Goal: Task Accomplishment & Management: Manage account settings

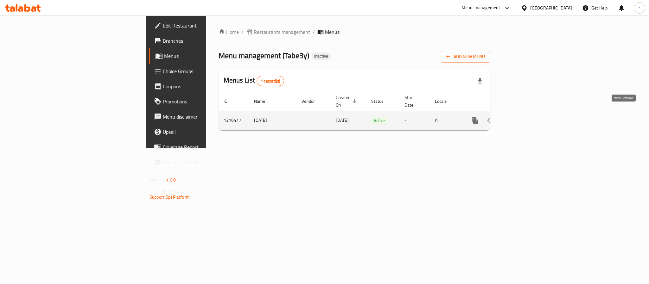
click at [524, 118] on icon "enhanced table" at bounding box center [521, 121] width 6 height 6
click at [509, 118] on icon "enhanced table" at bounding box center [506, 122] width 8 height 8
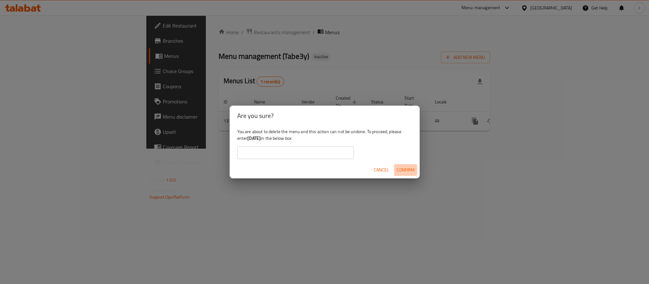
click at [407, 167] on span "Confirm" at bounding box center [406, 170] width 18 height 8
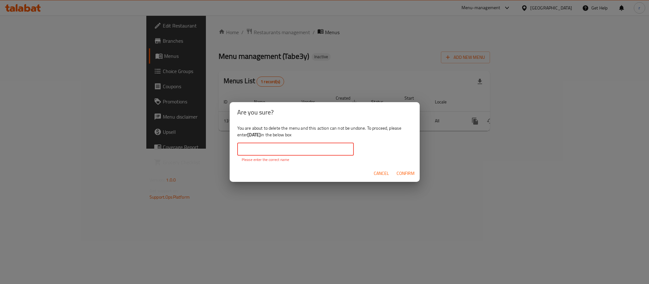
click at [280, 152] on input "text" at bounding box center [295, 149] width 117 height 13
click at [198, 141] on div "Are you sure? You are about to delete the menu and this action can not be undon…" at bounding box center [324, 142] width 649 height 284
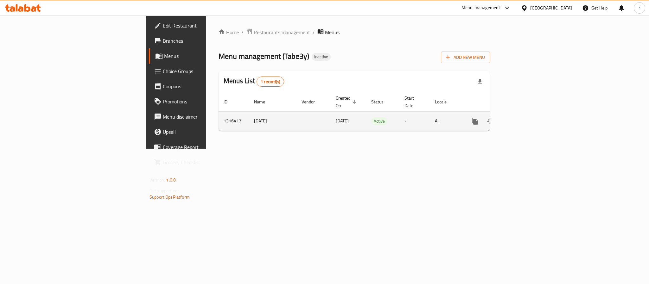
drag, startPoint x: 153, startPoint y: 113, endPoint x: 190, endPoint y: 114, distance: 37.4
click at [249, 114] on td "[DATE]" at bounding box center [273, 120] width 48 height 19
copy td "[DATE]"
click at [509, 118] on icon "enhanced table" at bounding box center [506, 122] width 8 height 8
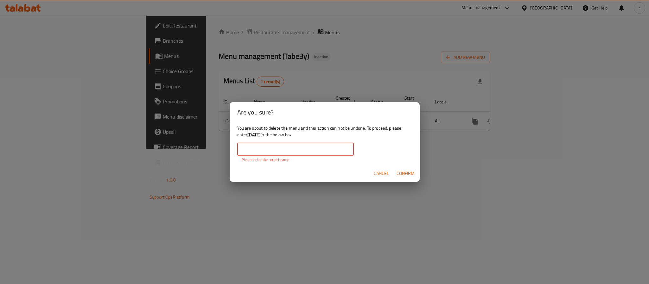
click at [288, 145] on input "text" at bounding box center [295, 149] width 117 height 13
paste input "[DATE]"
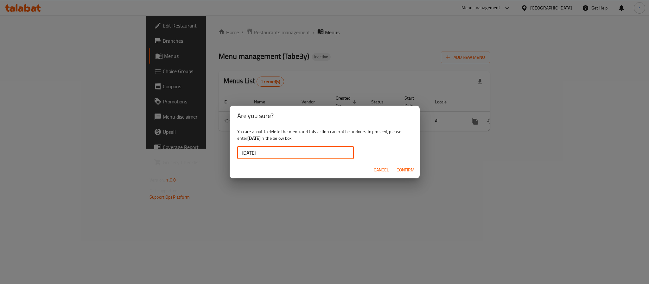
type input "[DATE]"
click at [402, 169] on span "Confirm" at bounding box center [406, 170] width 18 height 8
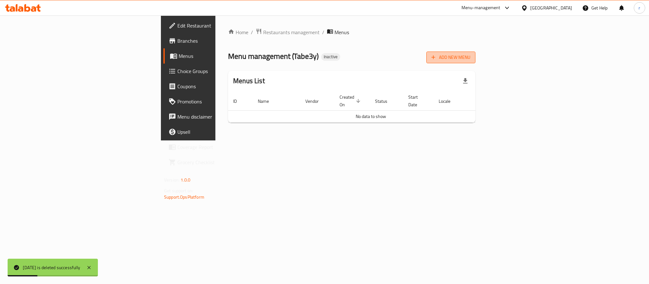
click at [470, 58] on span "Add New Menu" at bounding box center [450, 58] width 39 height 8
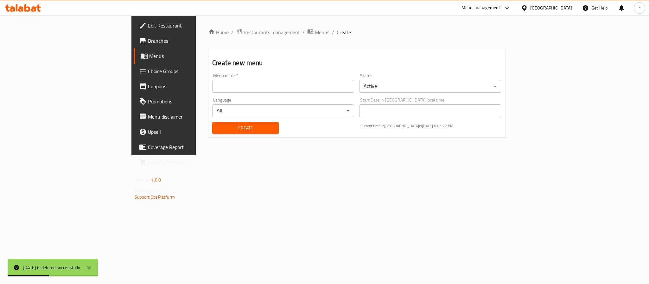
click at [212, 88] on input "text" at bounding box center [283, 86] width 142 height 13
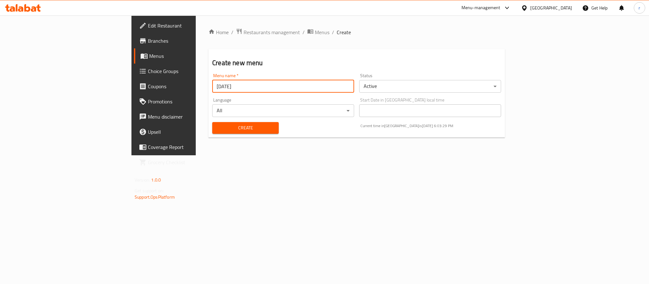
type input "09/10/2025"
click at [212, 122] on button "Create" at bounding box center [245, 128] width 67 height 12
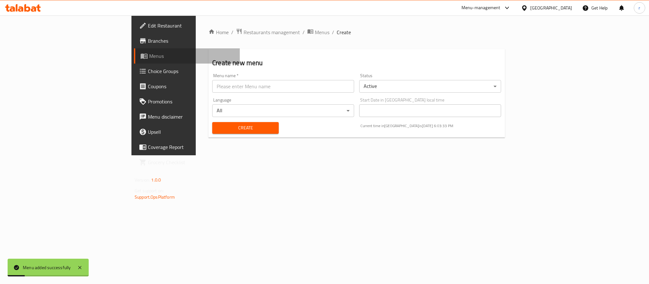
click at [149, 56] on span "Menus" at bounding box center [192, 56] width 86 height 8
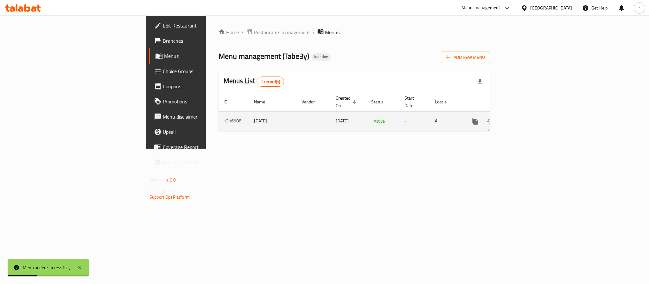
click at [524, 118] on icon "enhanced table" at bounding box center [521, 121] width 6 height 6
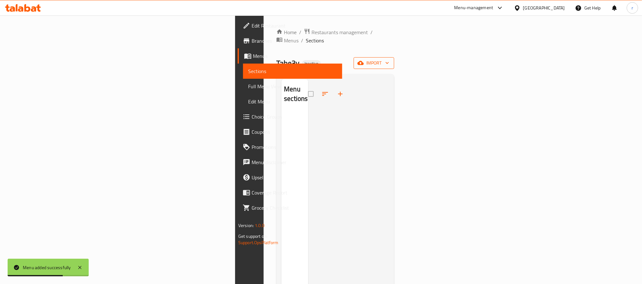
click at [389, 59] on span "import" at bounding box center [374, 63] width 30 height 8
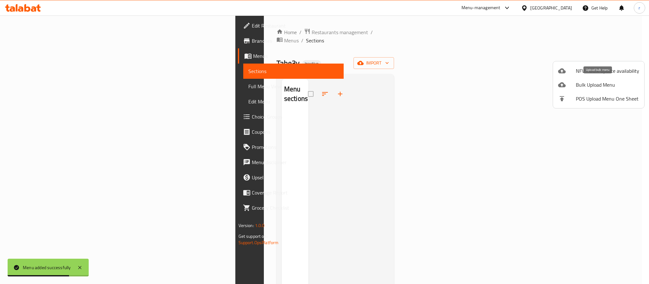
click at [580, 86] on span "Bulk Upload Menu" at bounding box center [607, 85] width 63 height 8
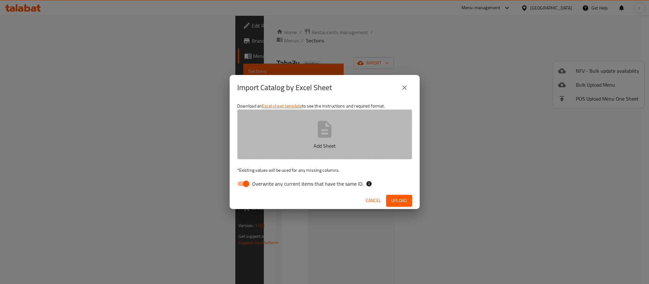
click at [320, 137] on icon "button" at bounding box center [325, 129] width 14 height 17
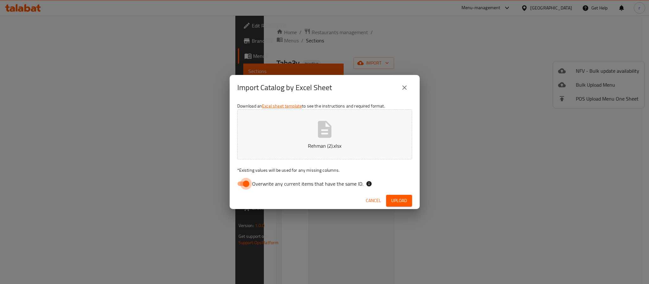
click at [246, 182] on input "Overwrite any current items that have the same ID." at bounding box center [246, 184] width 36 height 12
checkbox input "false"
click at [400, 198] on span "Upload" at bounding box center [399, 201] width 16 height 8
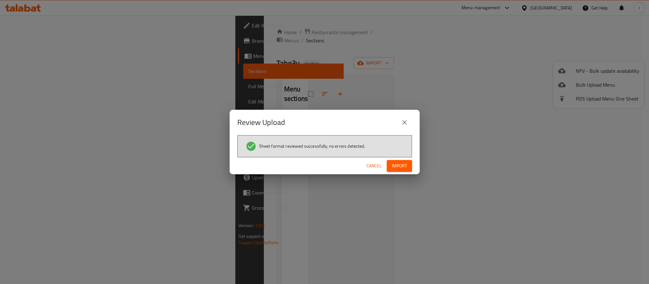
click at [399, 167] on span "Import" at bounding box center [399, 166] width 15 height 8
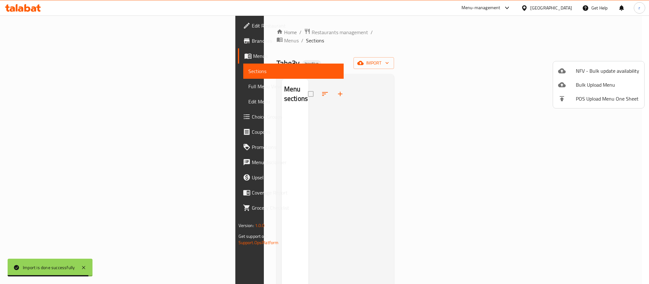
click at [307, 218] on div at bounding box center [324, 142] width 649 height 284
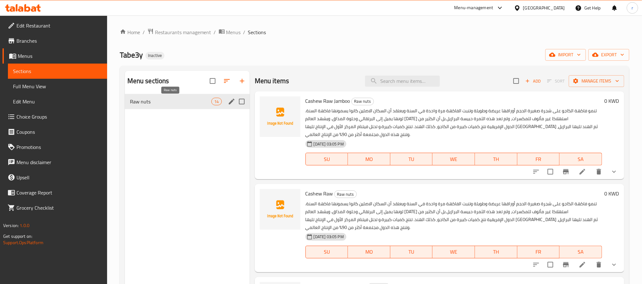
click at [183, 103] on span "Raw nuts" at bounding box center [171, 102] width 82 height 8
click at [243, 101] on input "Menu sections" at bounding box center [241, 101] width 13 height 13
checkbox input "true"
click at [232, 100] on icon "edit" at bounding box center [232, 102] width 8 height 8
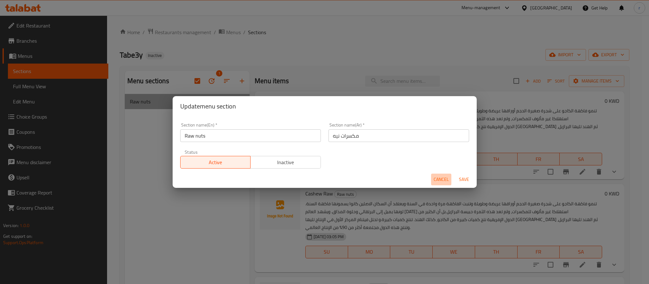
click at [442, 181] on span "Cancel" at bounding box center [441, 180] width 15 height 8
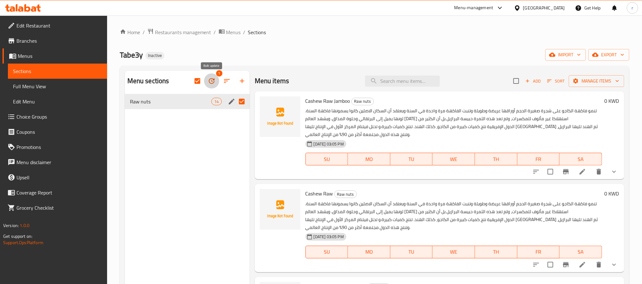
click at [212, 82] on icon "button" at bounding box center [212, 81] width 8 height 8
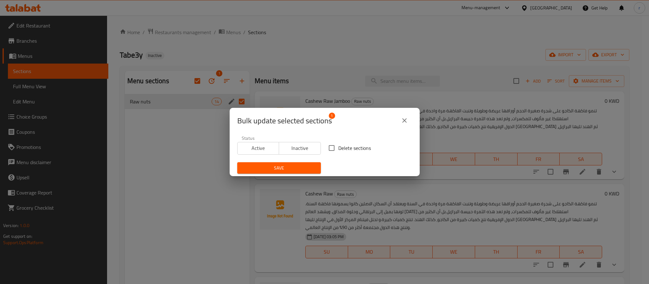
click at [329, 147] on input "Delete sections" at bounding box center [331, 148] width 13 height 13
checkbox input "true"
click at [296, 166] on span "Save" at bounding box center [278, 168] width 73 height 8
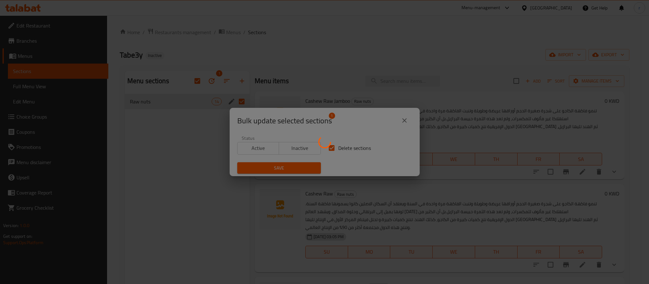
checkbox input "false"
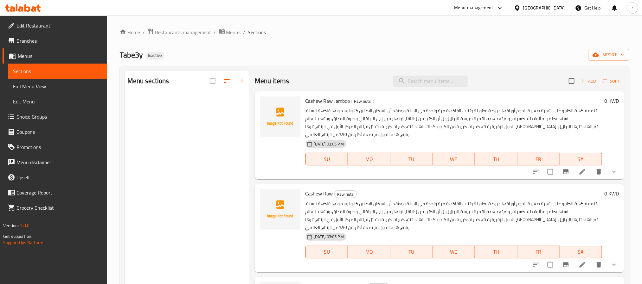
click at [280, 45] on div "Home / Restaurants management / Menus / Sections Tabe3y Inactive import Menu se…" at bounding box center [374, 194] width 509 height 332
click at [324, 42] on div "Home / Restaurants management / Menus / Sections Tabe3y Inactive import Menu se…" at bounding box center [374, 194] width 509 height 332
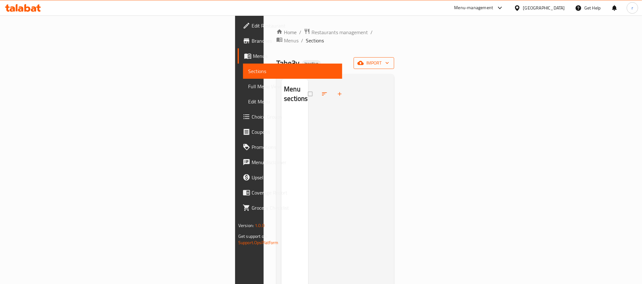
click at [389, 59] on span "import" at bounding box center [374, 63] width 30 height 8
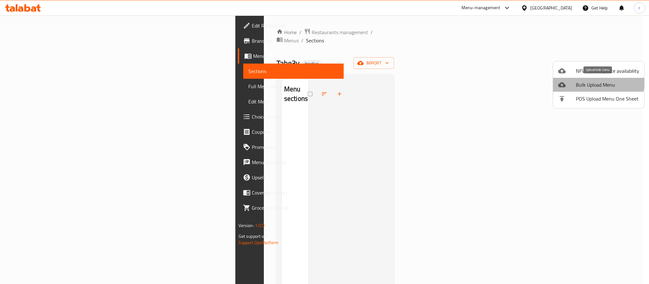
click at [597, 82] on span "Bulk Upload Menu" at bounding box center [607, 85] width 63 height 8
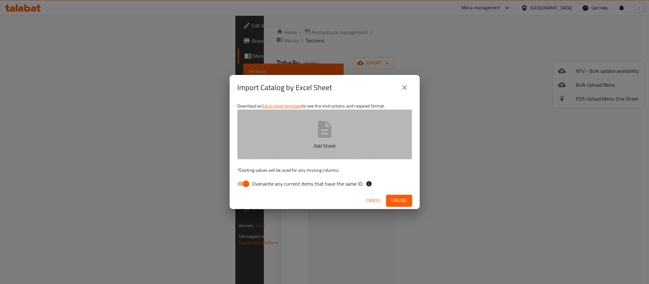
click at [272, 142] on button "Add Sheet" at bounding box center [324, 135] width 175 height 50
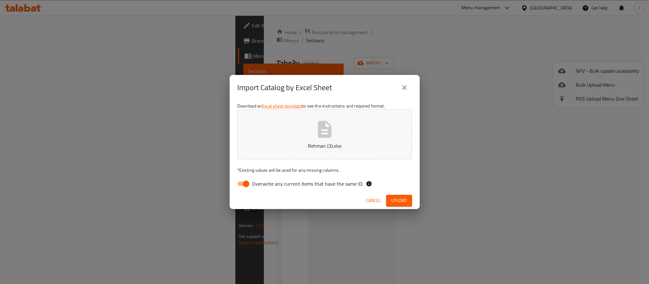
click at [241, 185] on input "Overwrite any current items that have the same ID." at bounding box center [246, 184] width 36 height 12
checkbox input "false"
click at [398, 200] on span "Upload" at bounding box center [399, 201] width 16 height 8
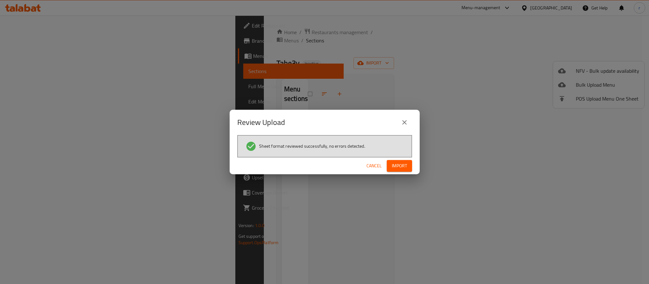
click at [397, 165] on span "Import" at bounding box center [399, 166] width 15 height 8
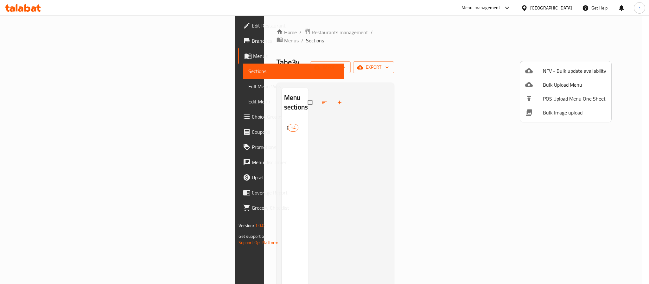
click at [351, 46] on div at bounding box center [324, 142] width 649 height 284
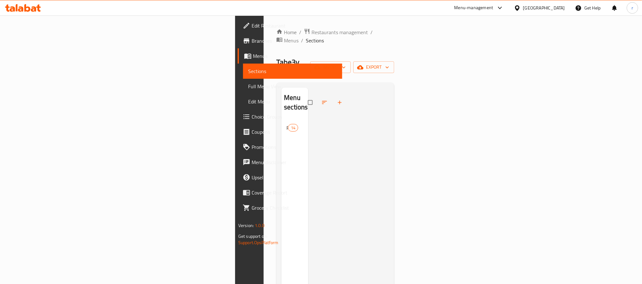
click at [394, 38] on div "Home / Restaurants management / Menus / Sections Tabe3y Inactive import export …" at bounding box center [335, 202] width 118 height 349
click at [281, 152] on div "Menu sections Raw nuts 14" at bounding box center [294, 230] width 27 height 284
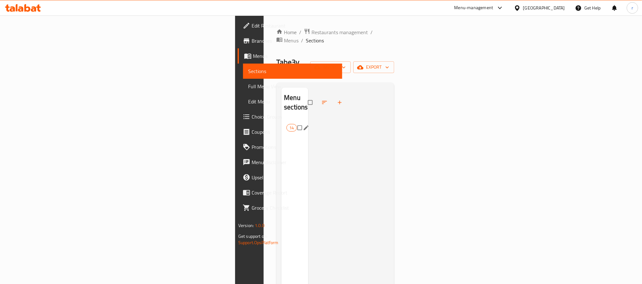
click at [286, 124] on span "Raw nuts" at bounding box center [286, 128] width 0 height 8
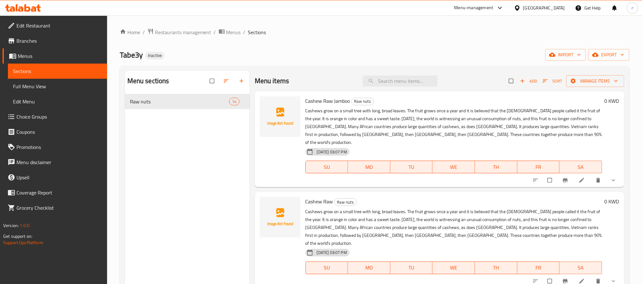
click at [356, 33] on ol "Home / Restaurants management / Menus / Sections" at bounding box center [374, 32] width 509 height 8
click at [412, 38] on div "Home / Restaurants management / Menus / Sections Tabe3y Inactive import export …" at bounding box center [374, 194] width 509 height 332
drag, startPoint x: 305, startPoint y: 100, endPoint x: 351, endPoint y: 99, distance: 45.3
click at [351, 99] on h6 "Cashew Raw Jamboo Raw nuts" at bounding box center [453, 101] width 296 height 9
copy h6 "Cashew Raw Jamboo"
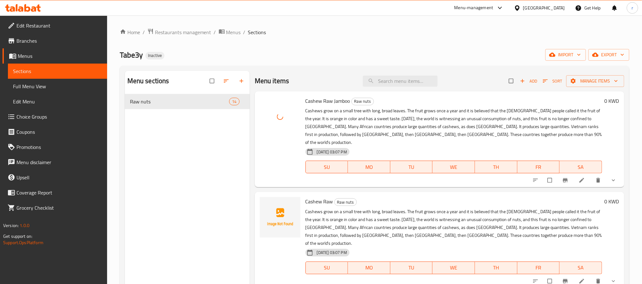
click at [453, 46] on div "Home / Restaurants management / Menus / Sections Tabe3y Inactive import export …" at bounding box center [374, 194] width 509 height 332
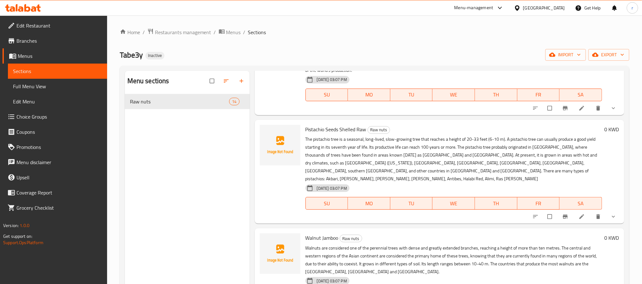
scroll to position [190, 0]
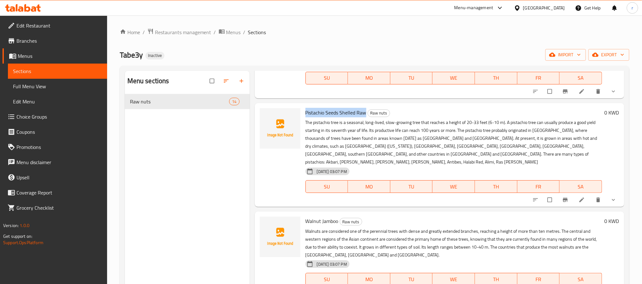
drag, startPoint x: 304, startPoint y: 94, endPoint x: 365, endPoint y: 97, distance: 60.9
click at [365, 106] on div "Pistachio Seeds Shelled Raw Raw nuts The pistachio tree is a seasonal, long-liv…" at bounding box center [454, 155] width 302 height 99
copy span "Pistachio Seeds Shelled Raw"
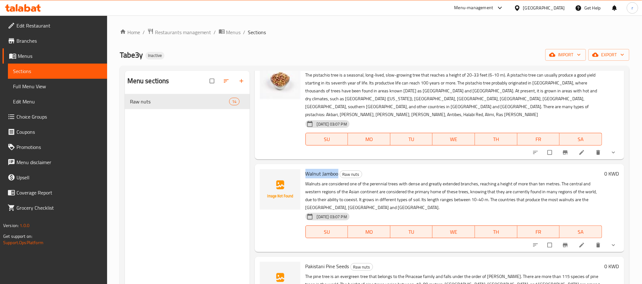
drag, startPoint x: 304, startPoint y: 153, endPoint x: 338, endPoint y: 144, distance: 35.0
click at [338, 167] on div "Walnut Jamboo Raw nuts Walnuts are considered one of the perennial trees with d…" at bounding box center [454, 208] width 302 height 83
copy span "Walnut Jamboo"
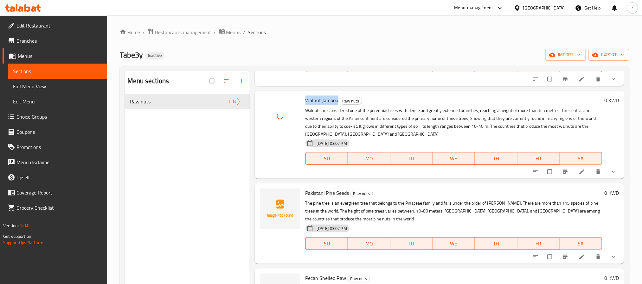
scroll to position [333, 0]
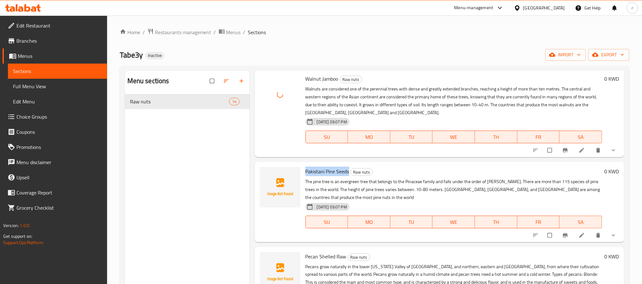
drag, startPoint x: 303, startPoint y: 146, endPoint x: 349, endPoint y: 144, distance: 45.3
click at [349, 165] on div "Pakistani Pine Seeds Raw nuts The pine tree is an evergreen tree that belongs t…" at bounding box center [454, 202] width 302 height 75
copy span "Pakistani Pine Seeds"
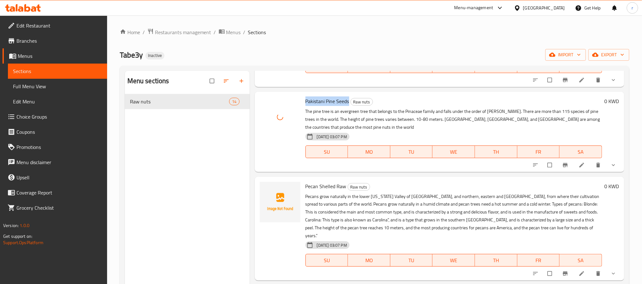
scroll to position [428, 0]
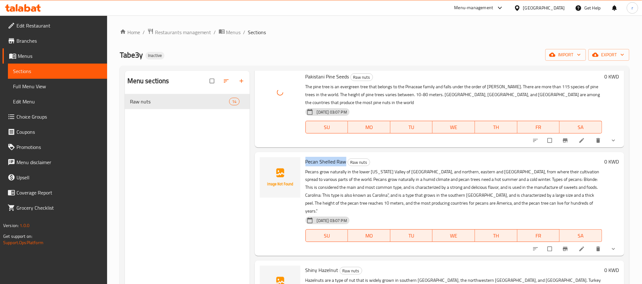
drag, startPoint x: 304, startPoint y: 139, endPoint x: 345, endPoint y: 131, distance: 41.2
click at [345, 155] on div "Pecan Shelled Raw Raw nuts Pecans grow naturally in the lower Mississippi Valle…" at bounding box center [454, 204] width 302 height 99
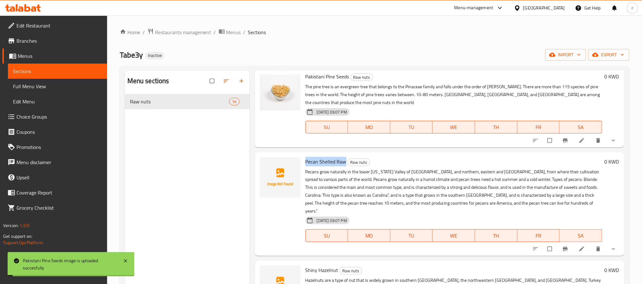
copy span "Pecan Shelled Raw"
click at [188, 150] on div "Menu sections Raw nuts 14" at bounding box center [187, 213] width 125 height 284
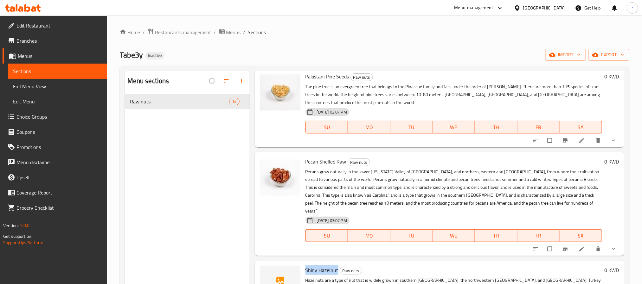
drag, startPoint x: 304, startPoint y: 235, endPoint x: 338, endPoint y: 236, distance: 33.6
copy span "Shiny Hazelnut"
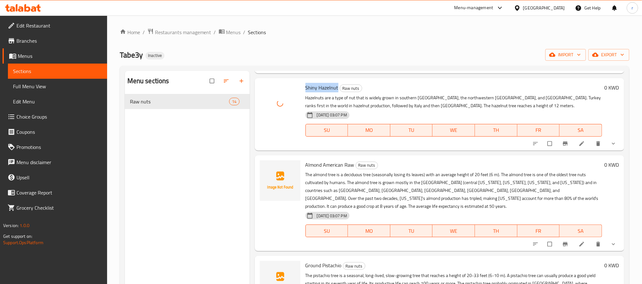
scroll to position [618, 0]
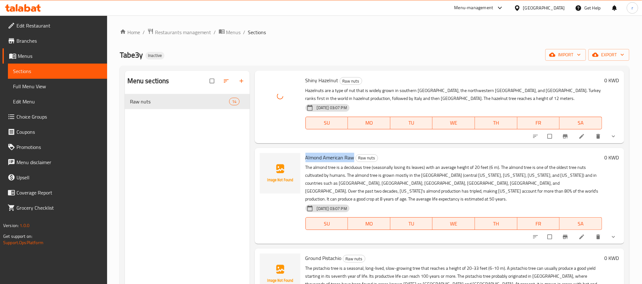
drag, startPoint x: 305, startPoint y: 125, endPoint x: 352, endPoint y: 123, distance: 46.9
click at [352, 153] on span "Almond American Raw" at bounding box center [329, 158] width 49 height 10
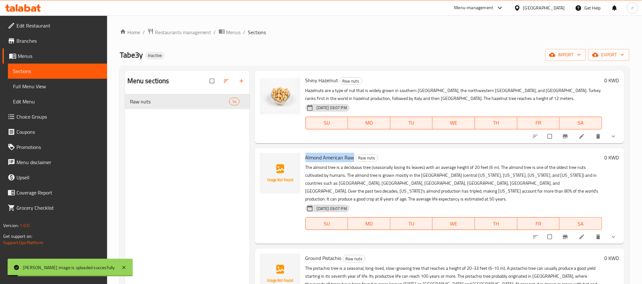
copy span "Almond American Raw"
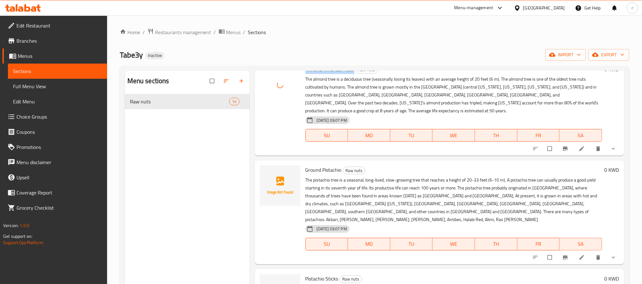
scroll to position [713, 0]
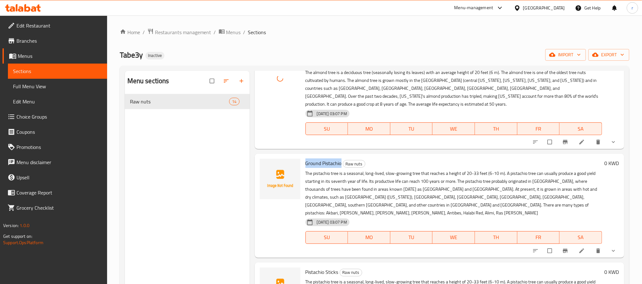
drag, startPoint x: 305, startPoint y: 122, endPoint x: 341, endPoint y: 120, distance: 36.2
click at [341, 159] on span "Ground Pistachio" at bounding box center [323, 164] width 36 height 10
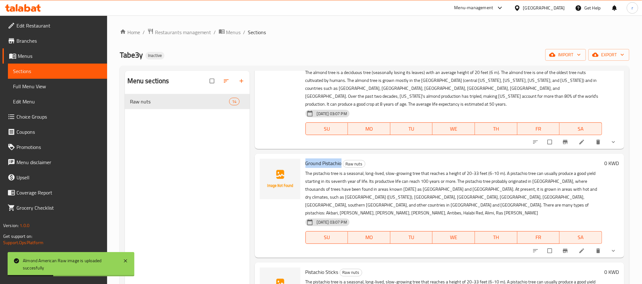
click at [321, 159] on span "Ground Pistachio" at bounding box center [323, 164] width 36 height 10
click at [326, 159] on span "Ground Pistachio" at bounding box center [323, 164] width 36 height 10
copy h6 "Ground Pistachio"
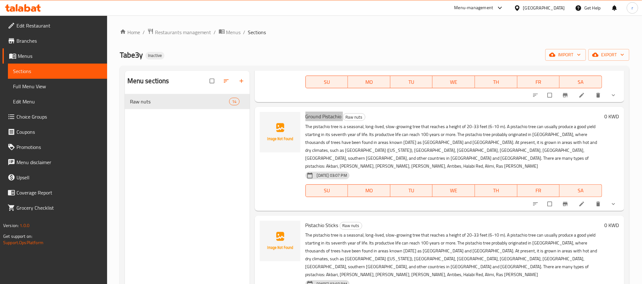
scroll to position [760, 0]
drag, startPoint x: 303, startPoint y: 178, endPoint x: 337, endPoint y: 181, distance: 34.4
click at [337, 218] on div "Pistachio Sticks Raw nuts The pistachio tree is a seasonal, long-lived, slow-gr…" at bounding box center [454, 267] width 302 height 99
copy span "Pistachio Sticks"
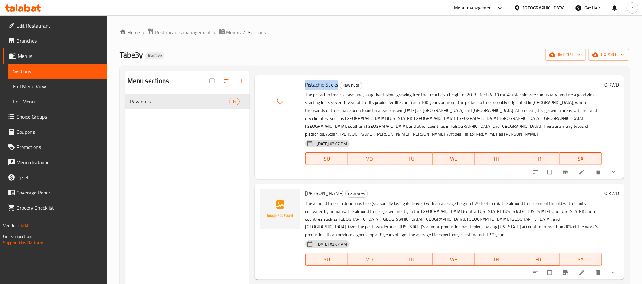
scroll to position [903, 0]
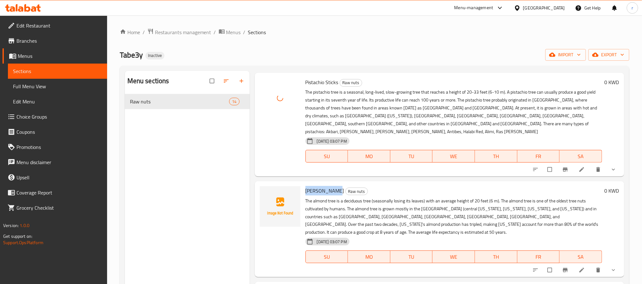
drag, startPoint x: 305, startPoint y: 133, endPoint x: 336, endPoint y: 133, distance: 31.4
click at [336, 187] on h6 "Almonds Edan Raw nuts" at bounding box center [453, 191] width 296 height 9
copy span "Almonds Edan"
